Goal: Task Accomplishment & Management: Complete application form

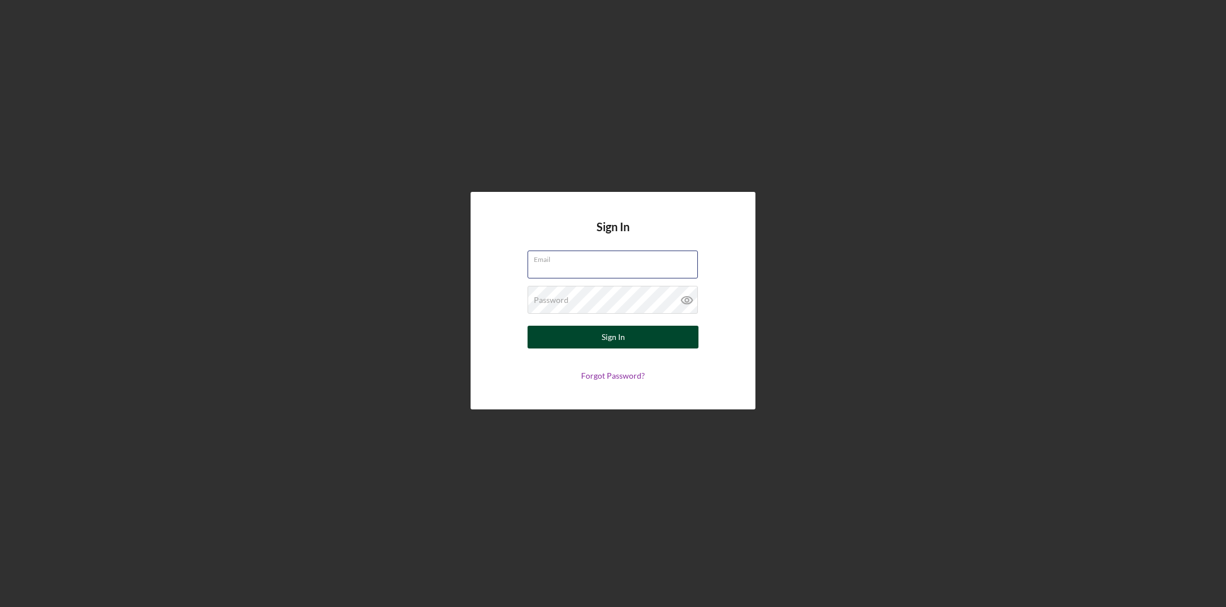
type input "[EMAIL_ADDRESS][DOMAIN_NAME]"
click at [621, 336] on div "Sign In" at bounding box center [613, 337] width 23 height 23
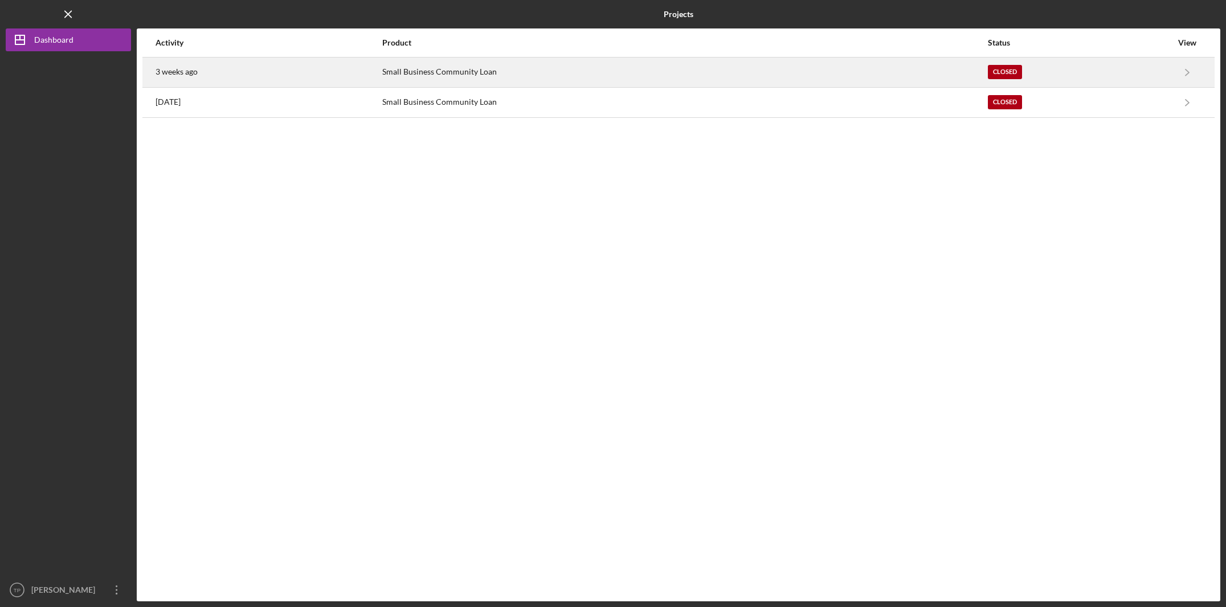
click at [931, 72] on div "Small Business Community Loan" at bounding box center [684, 72] width 605 height 28
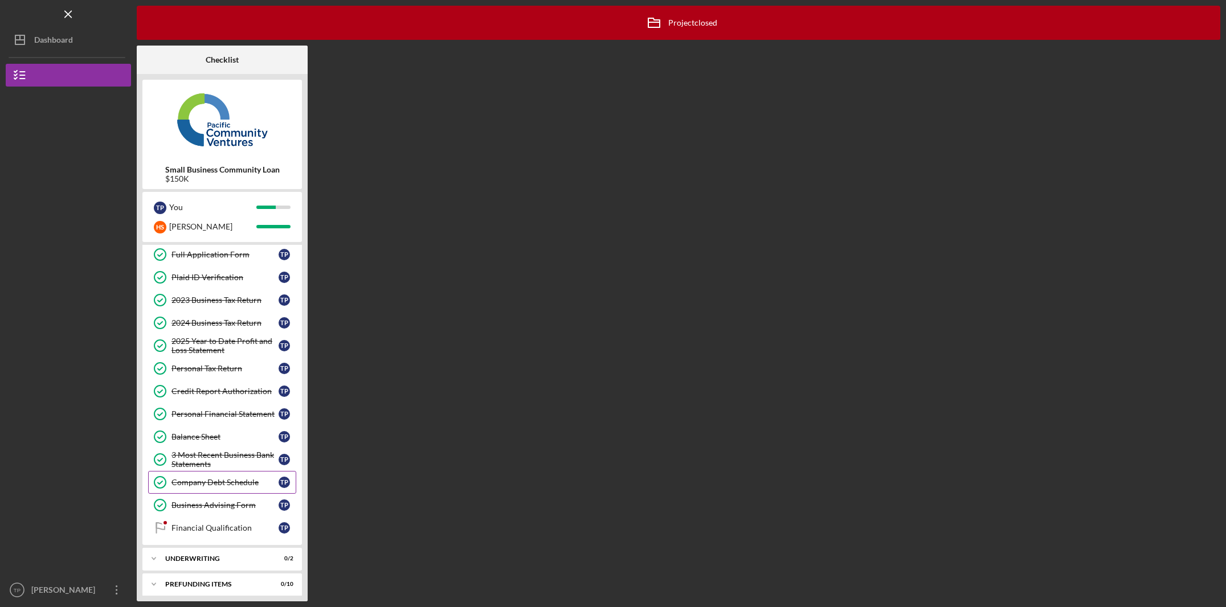
scroll to position [57, 0]
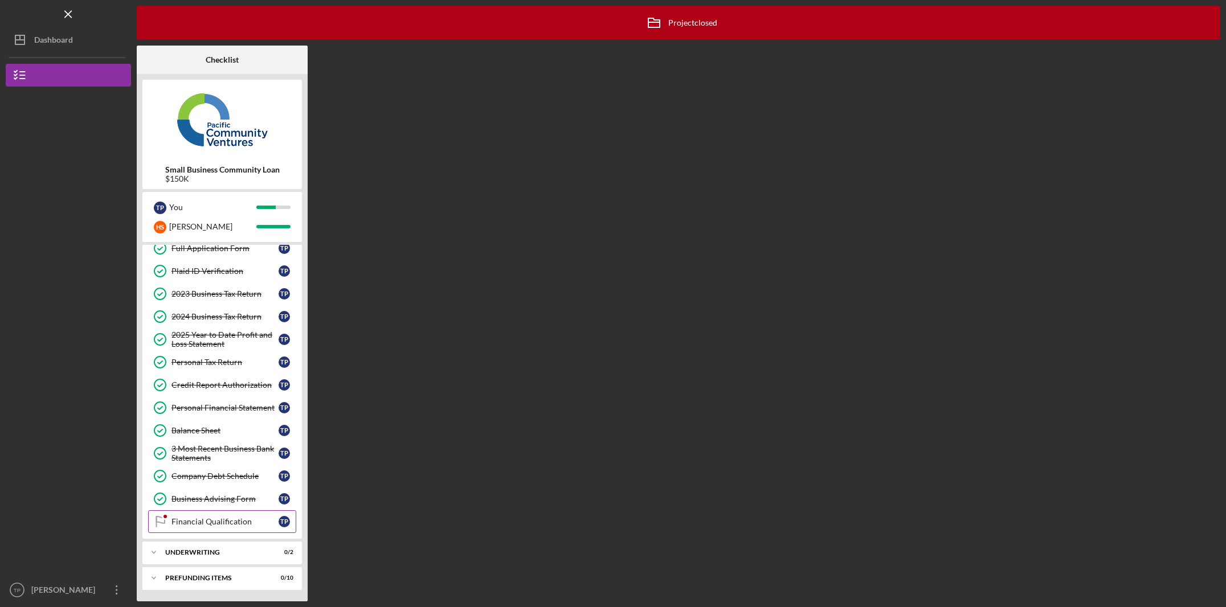
click at [217, 522] on div "Financial Qualification" at bounding box center [225, 521] width 107 height 9
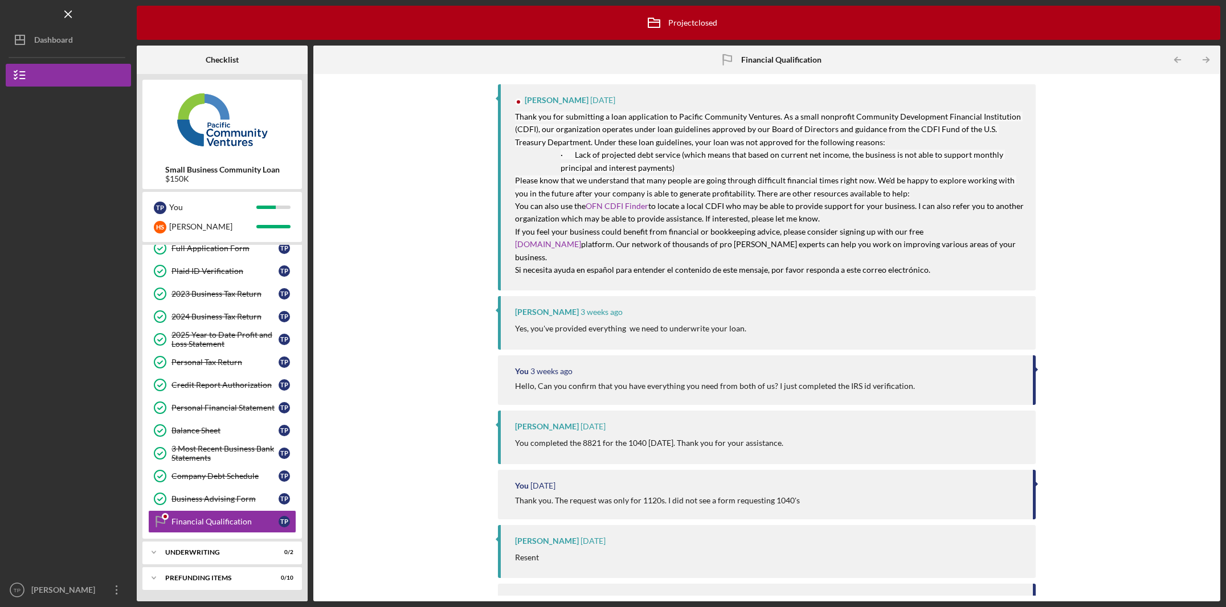
scroll to position [3, 0]
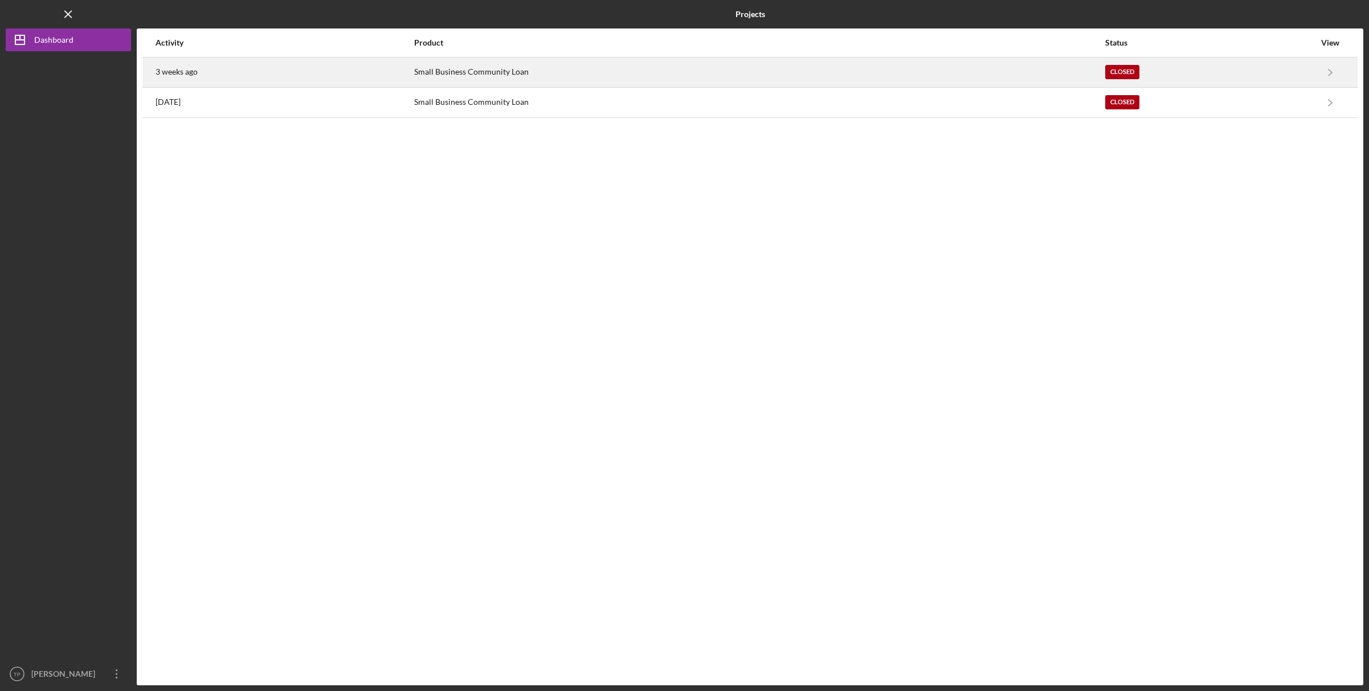
click at [1104, 72] on div "Small Business Community Loan" at bounding box center [759, 72] width 690 height 28
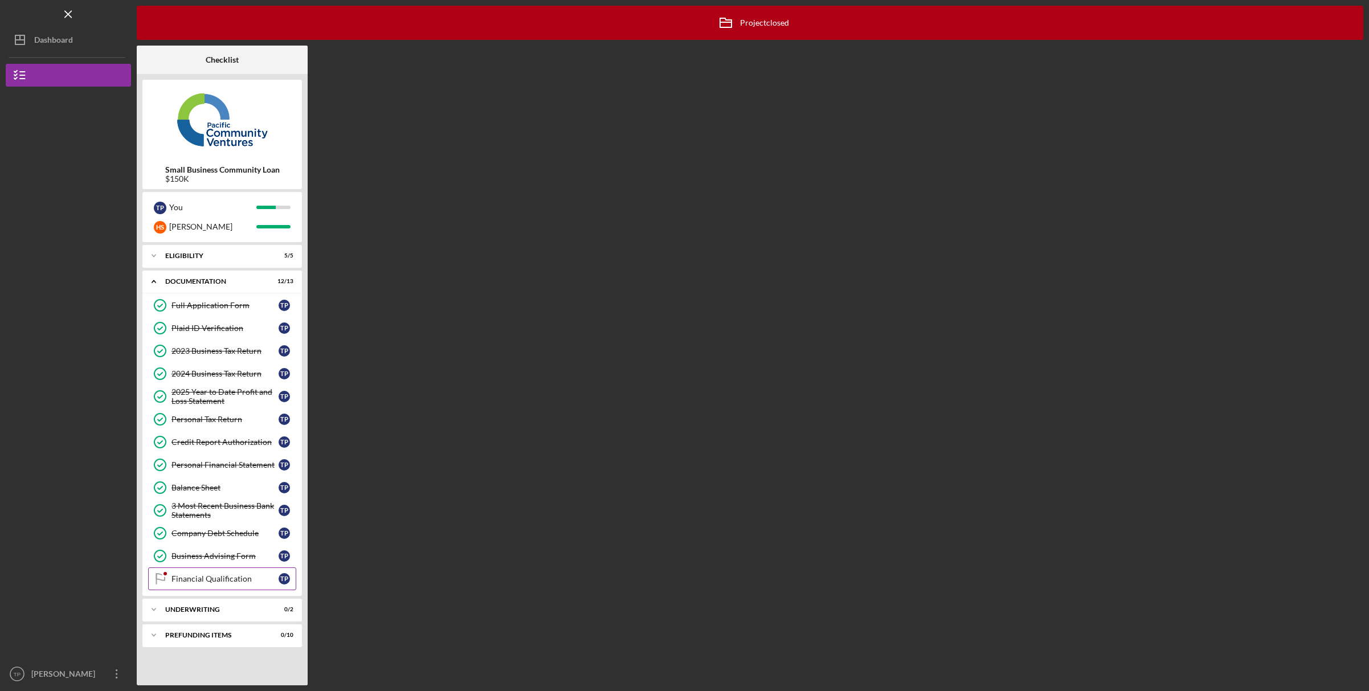
click at [204, 577] on div "Financial Qualification" at bounding box center [225, 578] width 107 height 9
